Goal: Task Accomplishment & Management: Use online tool/utility

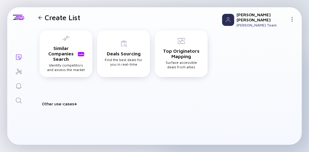
click at [21, 97] on icon "Search" at bounding box center [18, 100] width 7 height 7
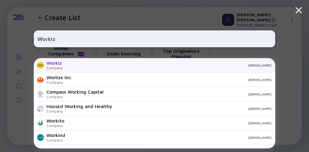
type input "Workiz"
click at [81, 68] on div "Workiz Company [DOMAIN_NAME]" at bounding box center [154, 65] width 241 height 14
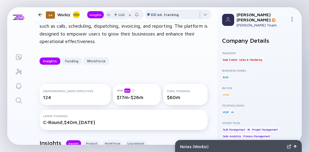
scroll to position [41, 0]
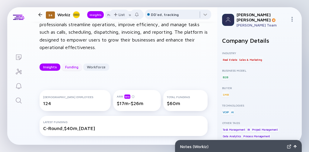
click at [71, 66] on div "Funding" at bounding box center [72, 66] width 21 height 9
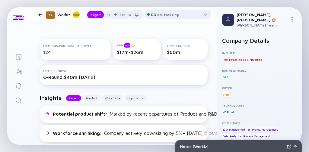
scroll to position [92, 0]
click at [18, 98] on icon "Search" at bounding box center [18, 100] width 7 height 7
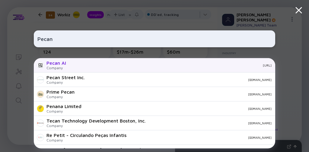
type input "Pecan"
click at [67, 64] on div "Pecan AI Company [URL]" at bounding box center [154, 65] width 241 height 14
